Goal: Task Accomplishment & Management: Complete application form

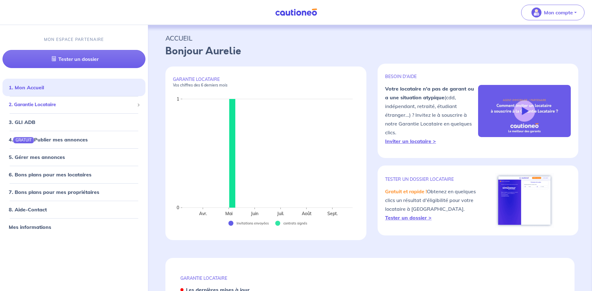
click at [41, 103] on span "2. Garantie Locataire" at bounding box center [72, 104] width 126 height 7
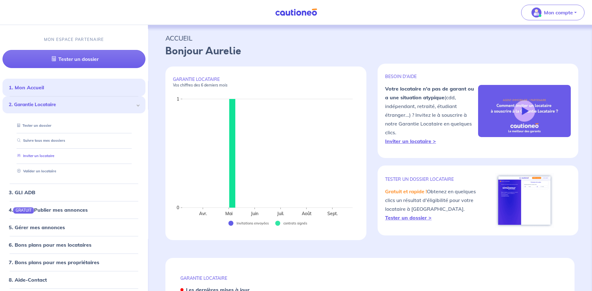
click at [40, 154] on link "Inviter un locataire" at bounding box center [35, 156] width 40 height 4
select select "FR"
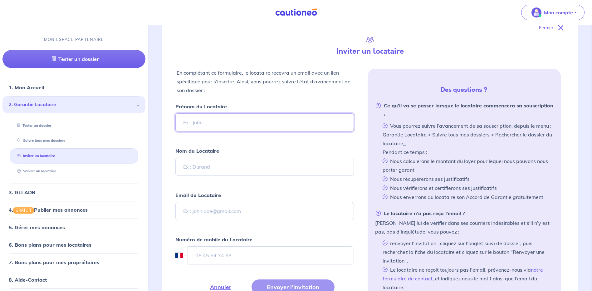
scroll to position [156, 0]
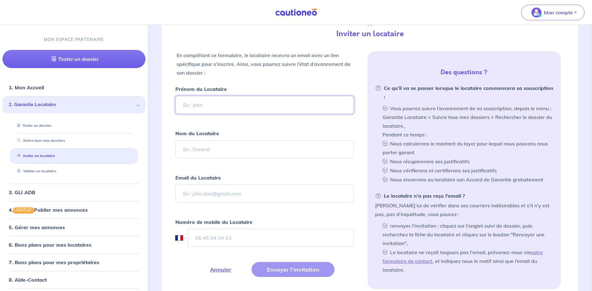
click at [191, 105] on input "Prénom du Locataire" at bounding box center [264, 105] width 178 height 18
click at [187, 106] on input "Srina" at bounding box center [264, 105] width 178 height 18
type input "Sorina"
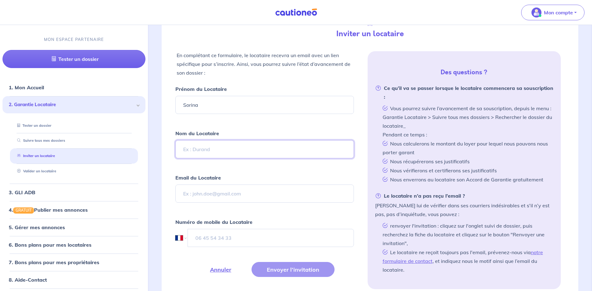
click at [189, 148] on input "Nom du Locataire" at bounding box center [264, 149] width 178 height 18
type input "CORBAN"
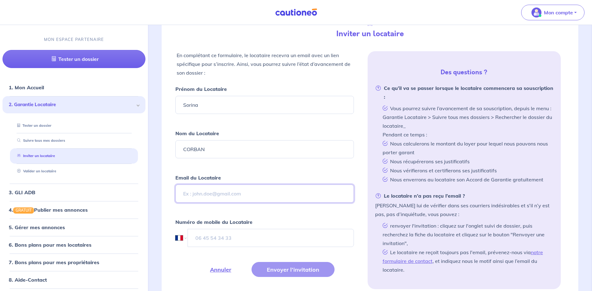
click at [196, 189] on input "Email du Locataire" at bounding box center [264, 194] width 178 height 18
paste input "[EMAIL_ADDRESS][DOMAIN_NAME]"
type input "[EMAIL_ADDRESS][DOMAIN_NAME]"
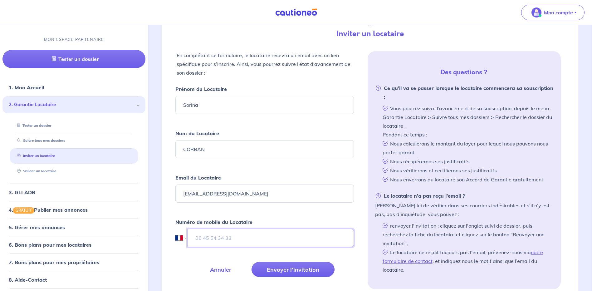
click at [200, 237] on input "tel" at bounding box center [271, 238] width 166 height 18
paste input "[PHONE_NUMBER]"
select select "GP"
click at [217, 241] on input "[PHONE_NUMBER]" at bounding box center [271, 238] width 166 height 18
type input "[PHONE_NUMBER]"
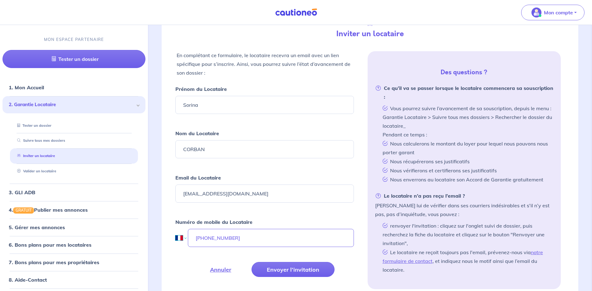
click at [185, 239] on select "International [GEOGRAPHIC_DATA] [GEOGRAPHIC_DATA] [GEOGRAPHIC_DATA] [GEOGRAPHIC…" at bounding box center [180, 238] width 11 height 18
click at [175, 229] on select "International [GEOGRAPHIC_DATA] [GEOGRAPHIC_DATA] [GEOGRAPHIC_DATA] [GEOGRAPHIC…" at bounding box center [180, 238] width 11 height 18
click at [297, 272] on button "Envoyer l’invitation" at bounding box center [293, 269] width 83 height 15
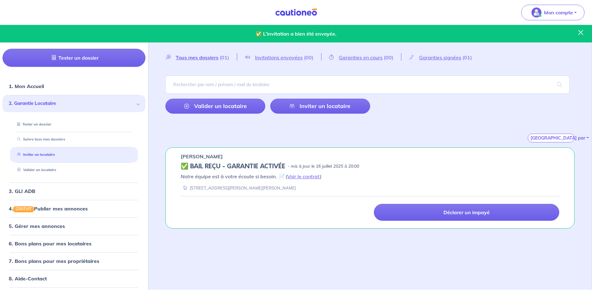
scroll to position [0, 0]
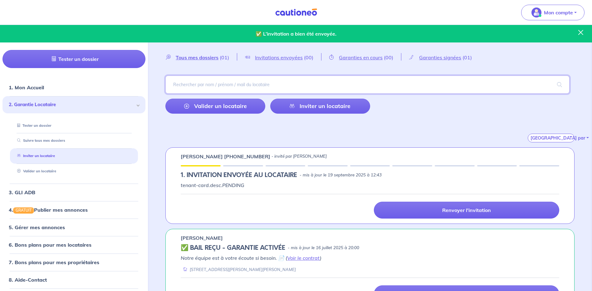
click at [239, 88] on input "search" at bounding box center [367, 85] width 404 height 18
type input "[PERSON_NAME]"
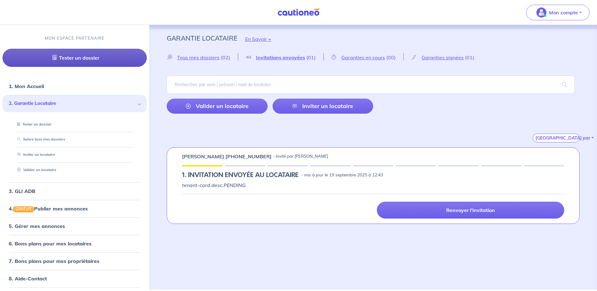
click at [62, 57] on link "Tester un dossier" at bounding box center [74, 58] width 144 height 18
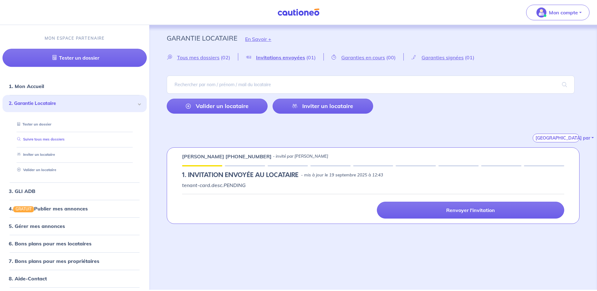
click at [57, 138] on link "Suivre tous mes dossiers" at bounding box center [40, 139] width 50 height 4
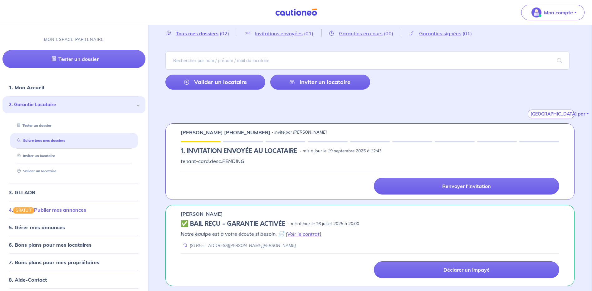
scroll to position [18, 0]
